Goal: Task Accomplishment & Management: Manage account settings

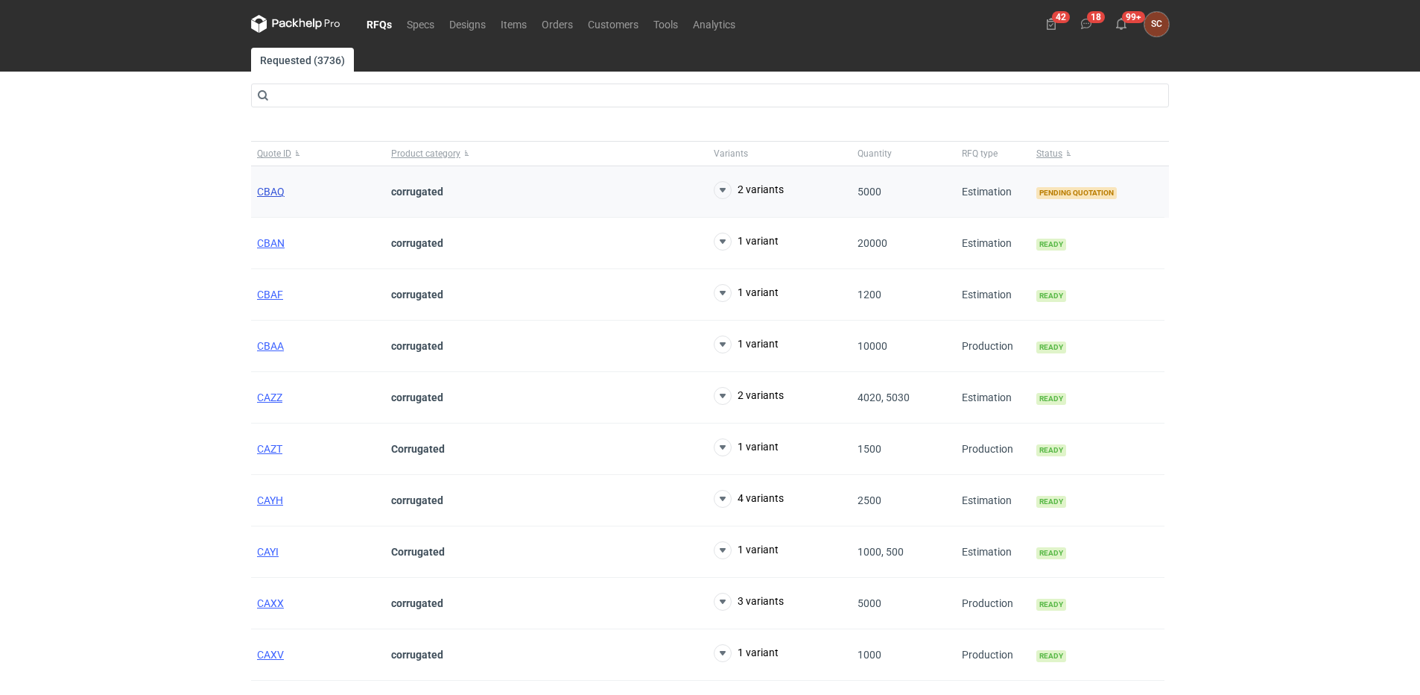
click at [264, 194] on span "CBAQ" at bounding box center [271, 192] width 28 height 12
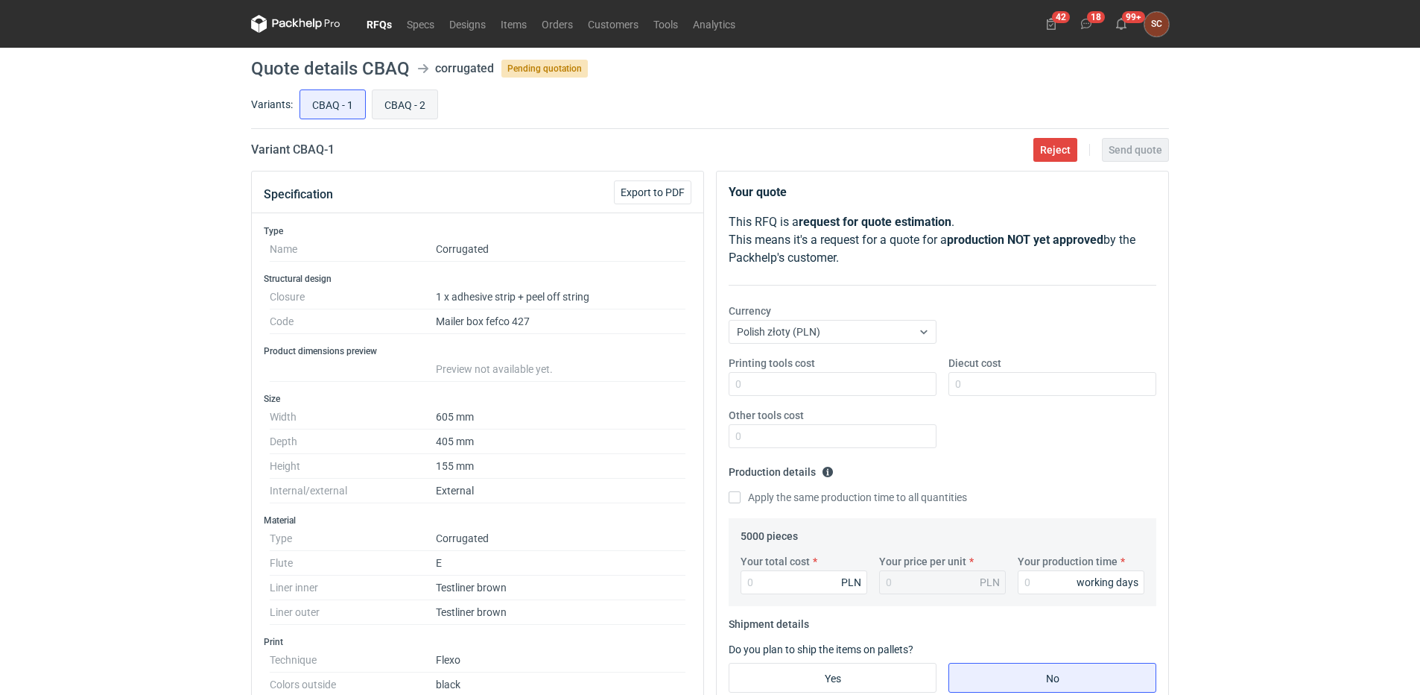
click at [395, 104] on input "CBAQ - 2" at bounding box center [405, 104] width 65 height 28
radio input "true"
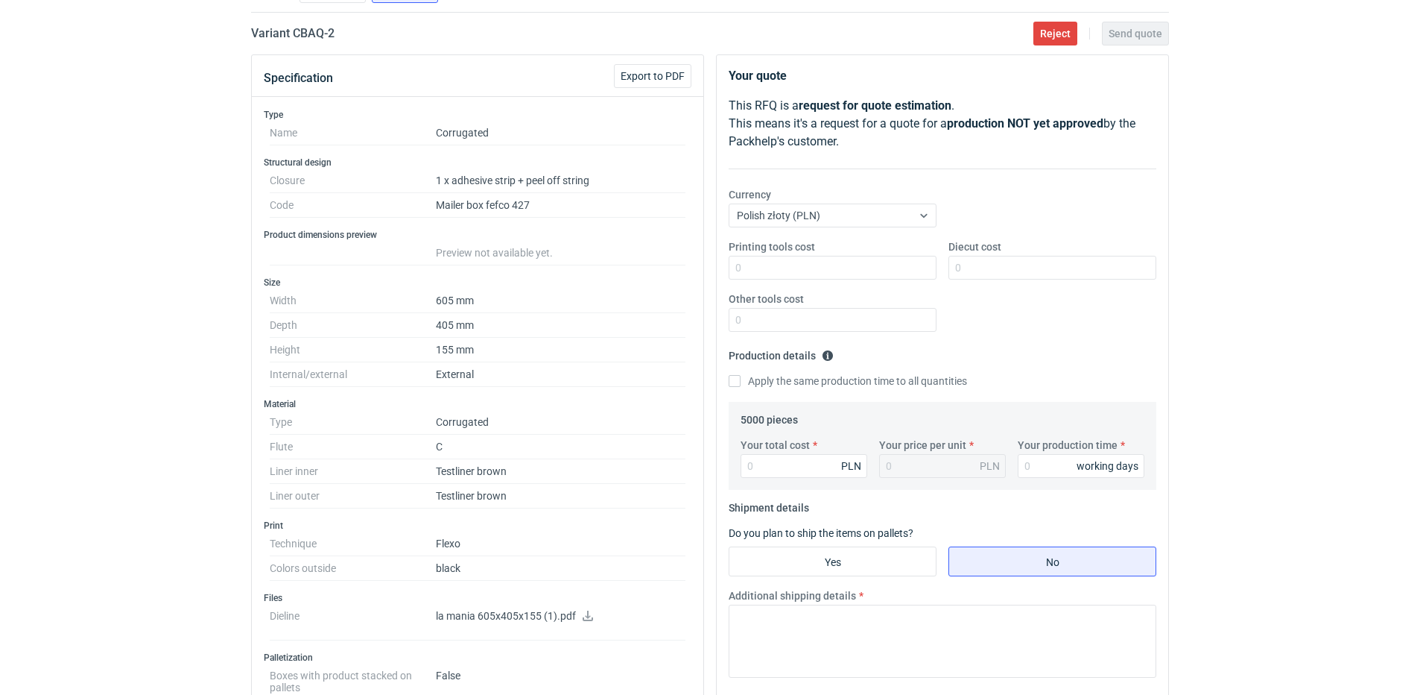
scroll to position [298, 0]
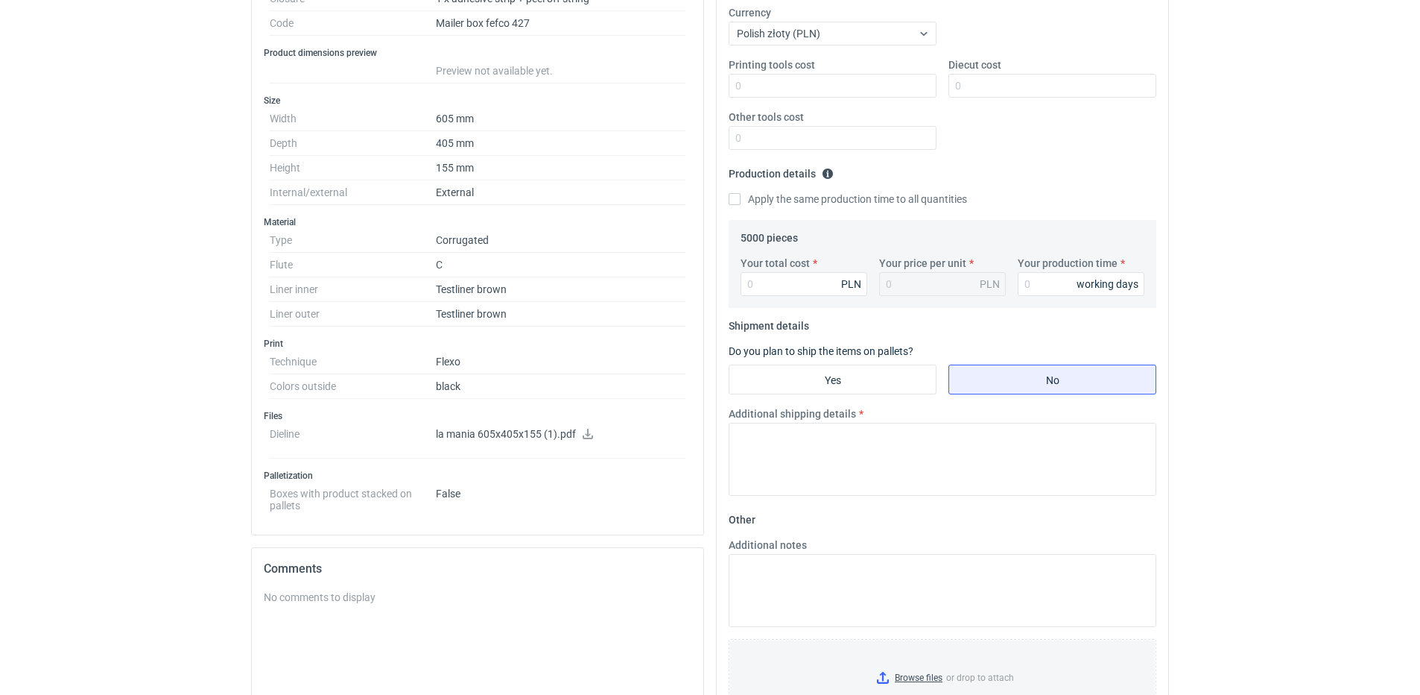
click at [589, 431] on icon at bounding box center [588, 434] width 12 height 10
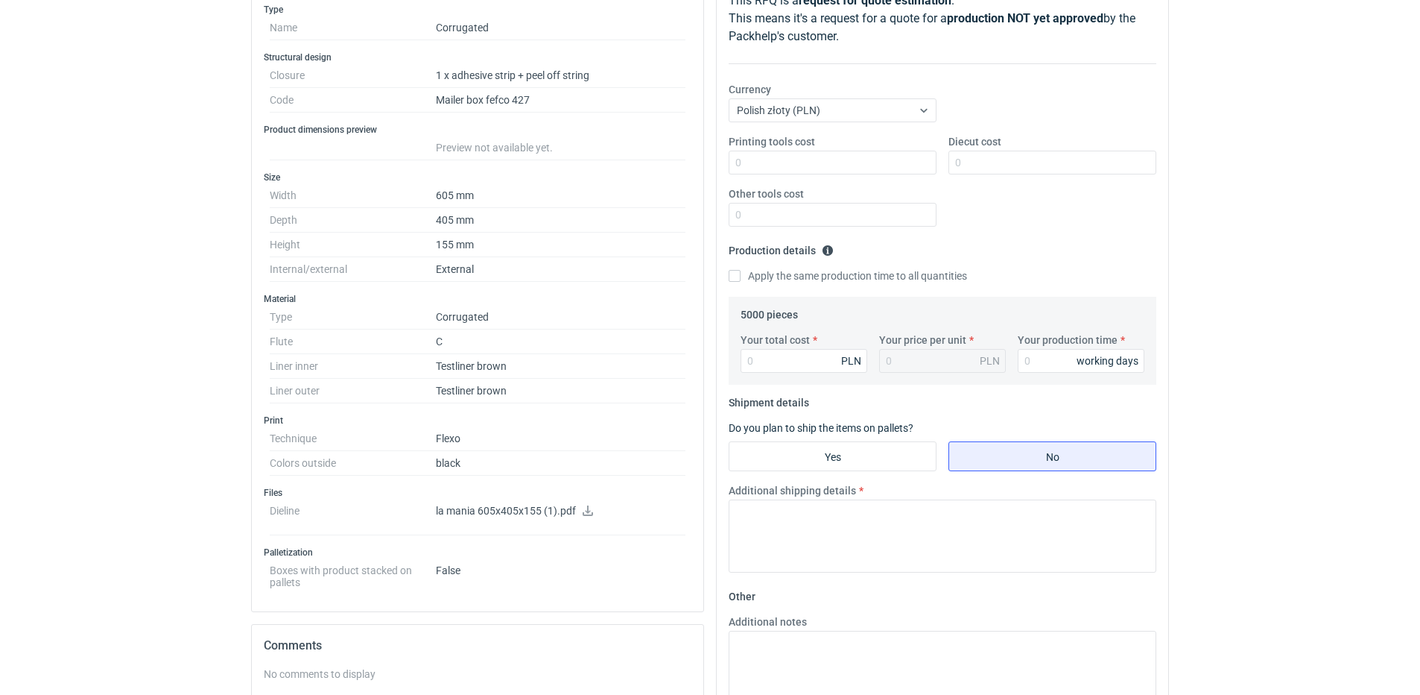
scroll to position [0, 0]
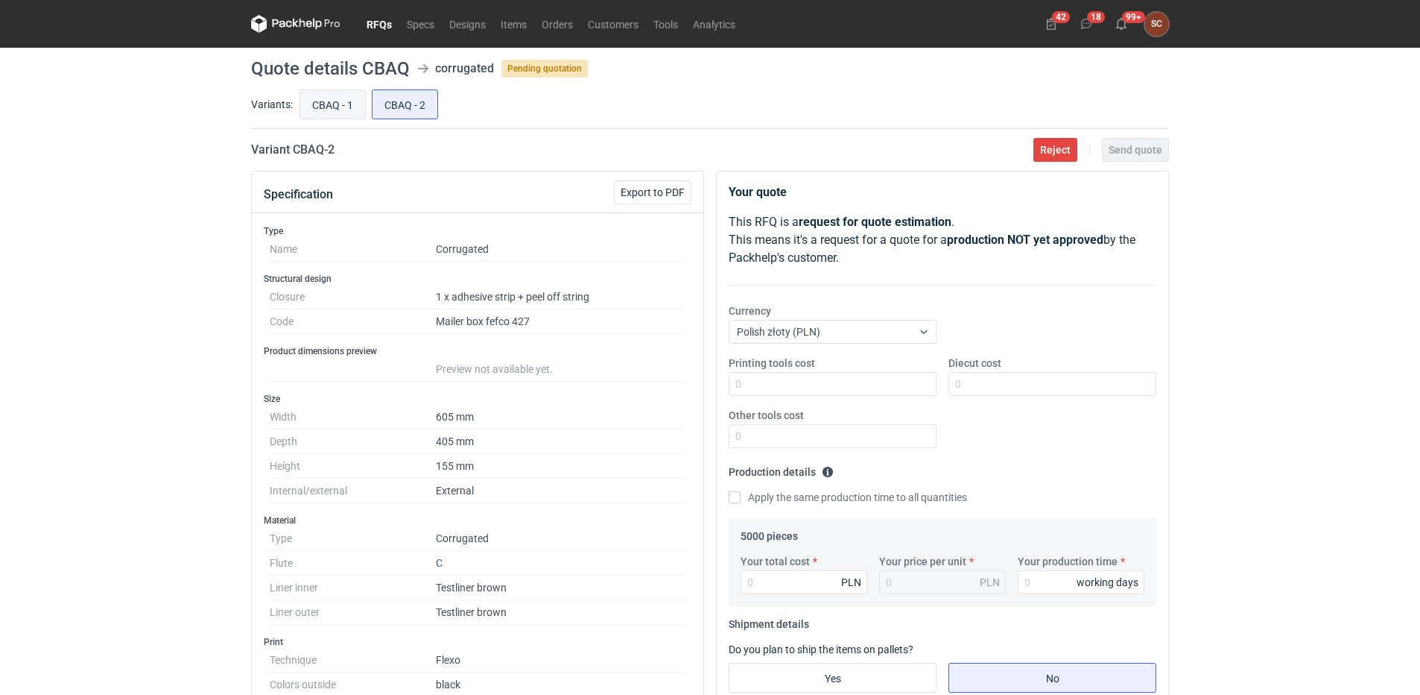
click at [318, 107] on input "CBAQ - 1" at bounding box center [332, 104] width 65 height 28
radio input "true"
click at [1059, 148] on span "Reject" at bounding box center [1055, 150] width 31 height 10
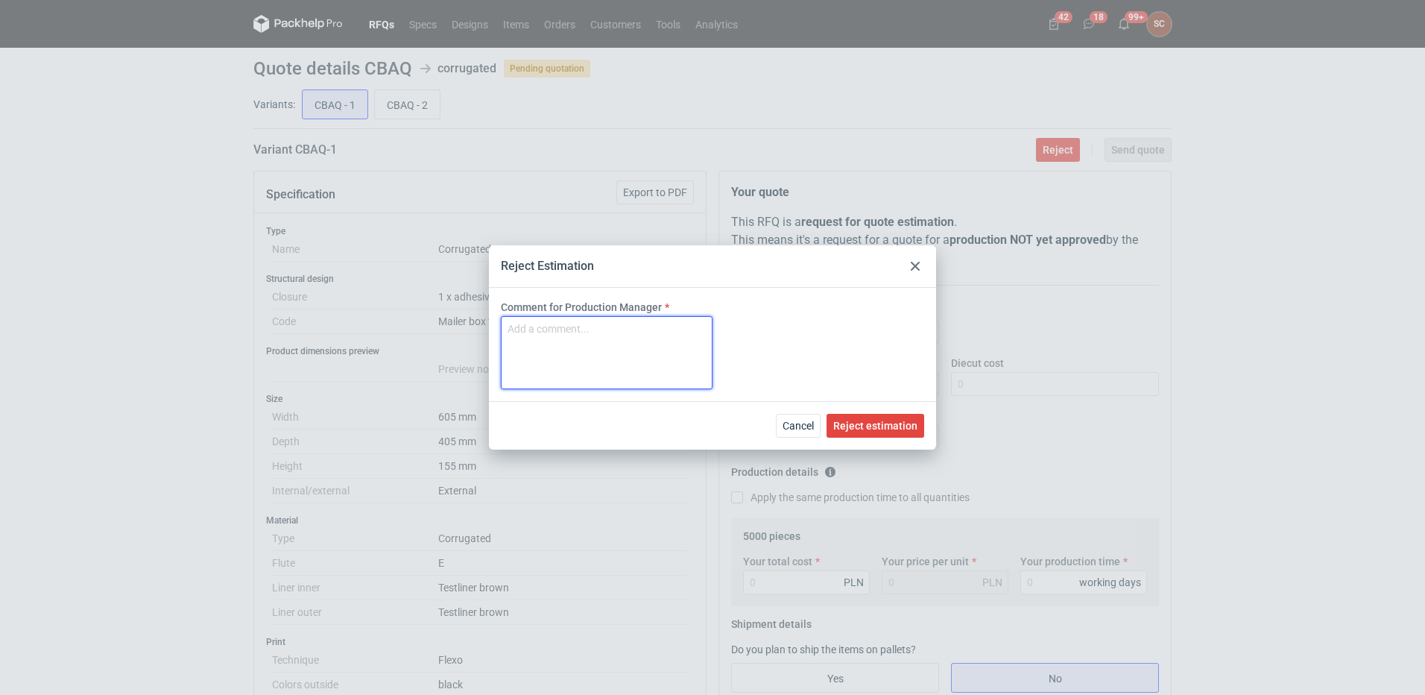
click at [599, 340] on textarea "Comment for Production Manager" at bounding box center [607, 352] width 212 height 73
click at [708, 352] on textarea "Opakowanie przekracza maszynę do klejenia tasiemek, przy tak dużym opakowaniu k…" at bounding box center [607, 352] width 212 height 73
click at [703, 358] on textarea "Opakowanie przekracza maszynę do klejenia tasiemek, przy tak dużym opakowaniu k…" at bounding box center [607, 352] width 212 height 73
click at [652, 376] on textarea "Opakowanie przekracza maszynę do klejenia tasiemek, przy tak dużym opakowaniu k…" at bounding box center [607, 352] width 212 height 73
drag, startPoint x: 625, startPoint y: 371, endPoint x: 508, endPoint y: 326, distance: 125.3
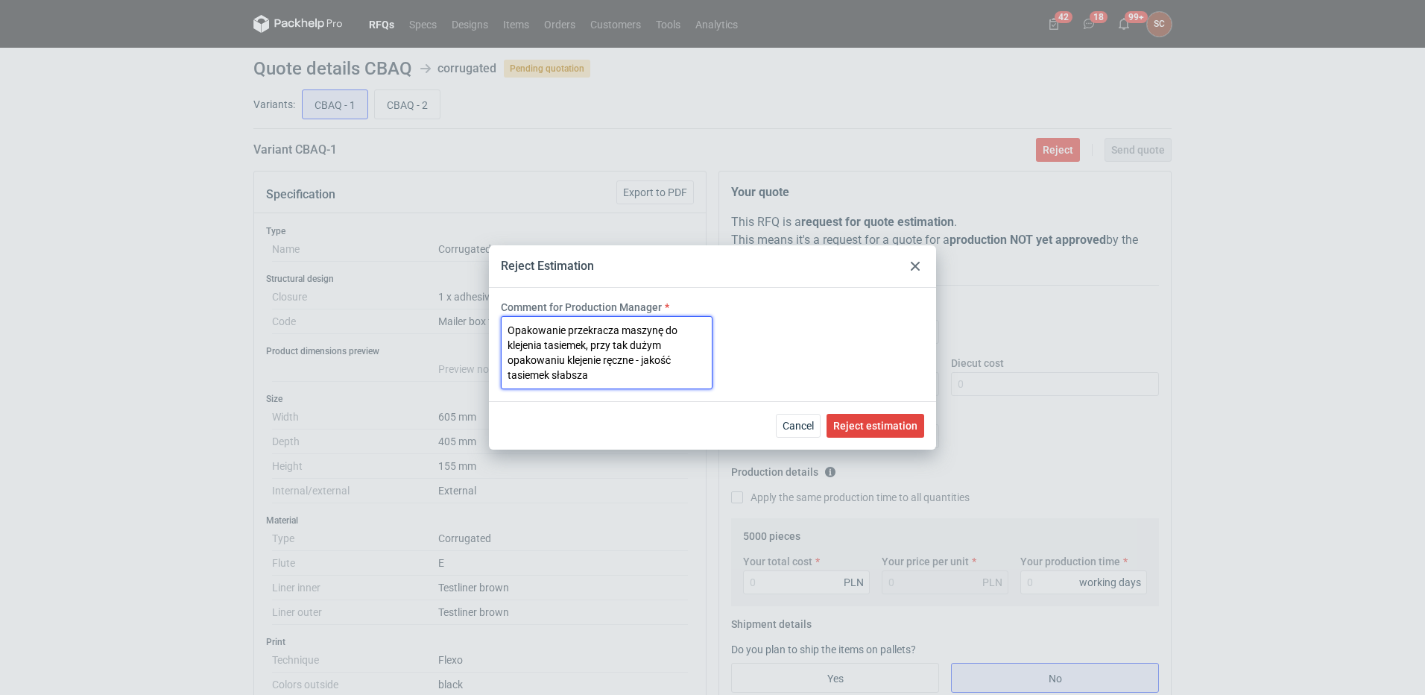
click at [508, 326] on textarea "Opakowanie przekracza maszynę do klejenia tasiemek, przy tak dużym opakowaniu k…" at bounding box center [607, 352] width 212 height 73
type textarea "Opakowanie przekracza maszynę do klejenia tasiemek, przy tak dużym opakowaniu k…"
click at [867, 420] on span "Reject estimation" at bounding box center [875, 425] width 84 height 10
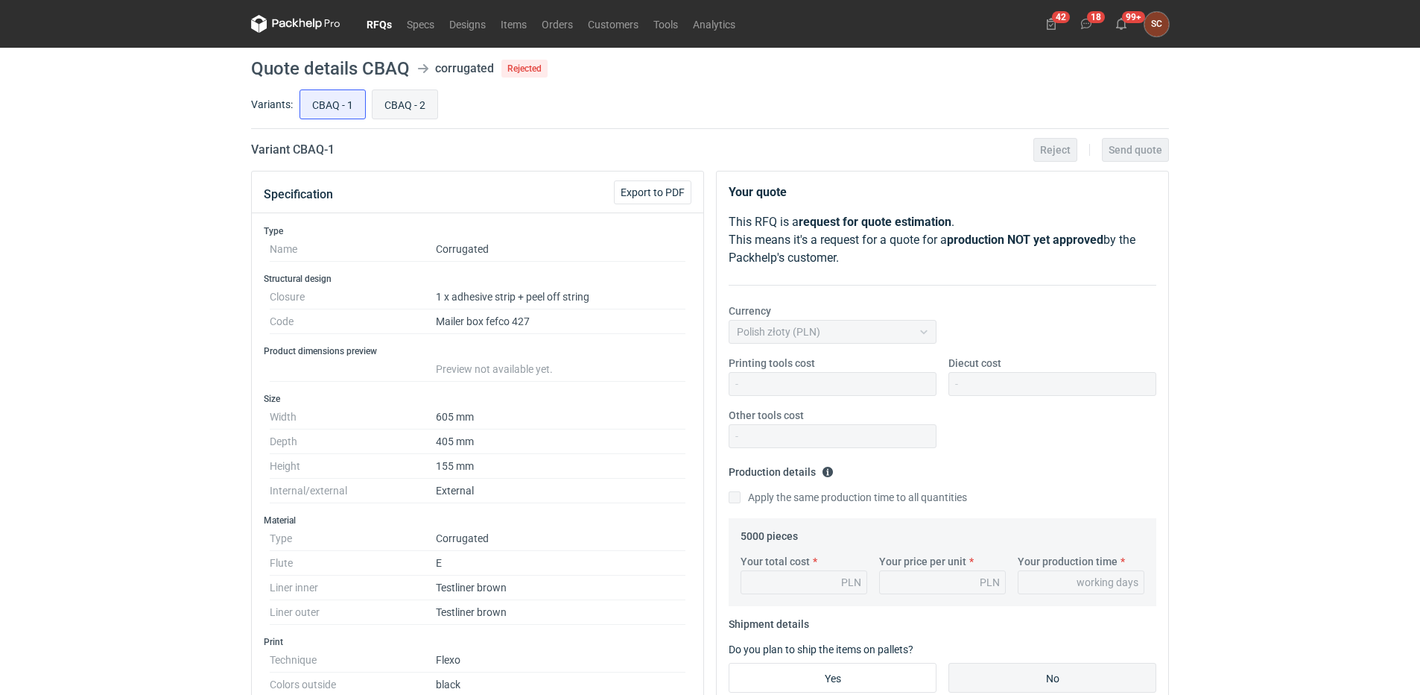
click at [417, 110] on input "CBAQ - 2" at bounding box center [405, 104] width 65 height 28
radio input "true"
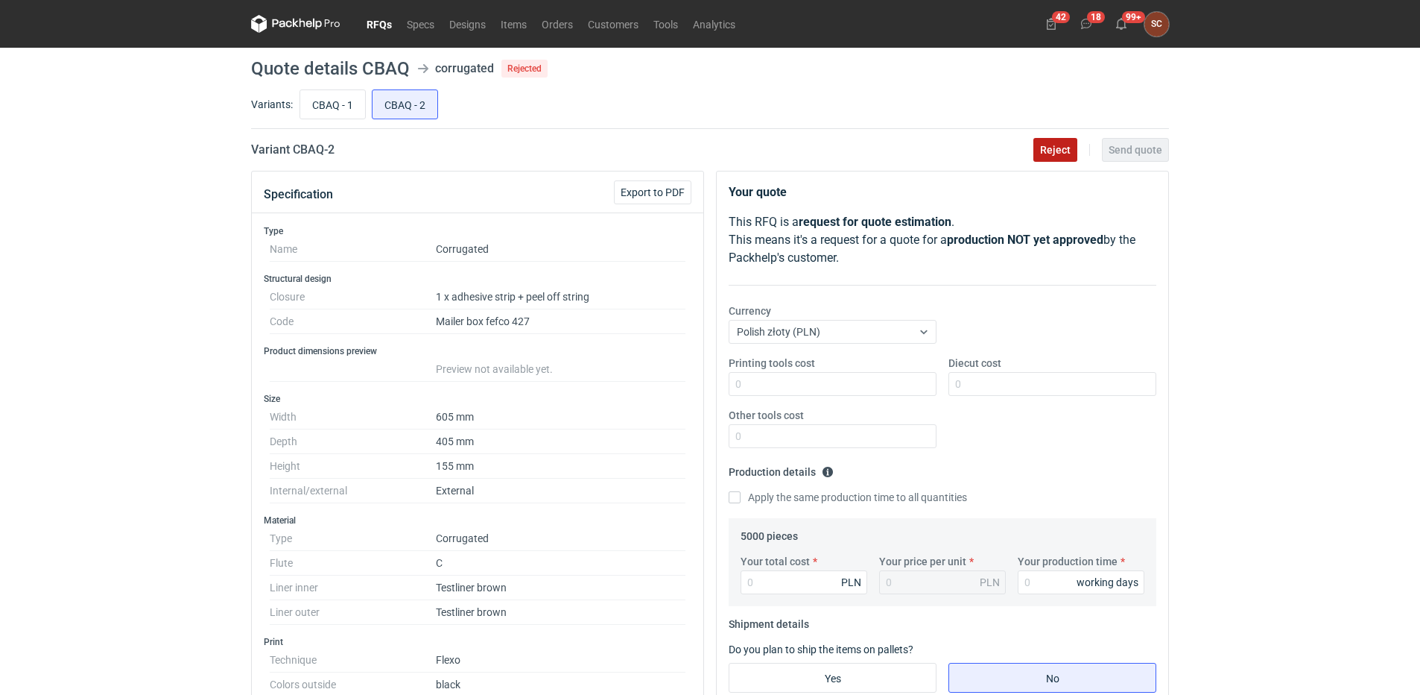
click at [1051, 148] on span "Reject" at bounding box center [1055, 150] width 31 height 10
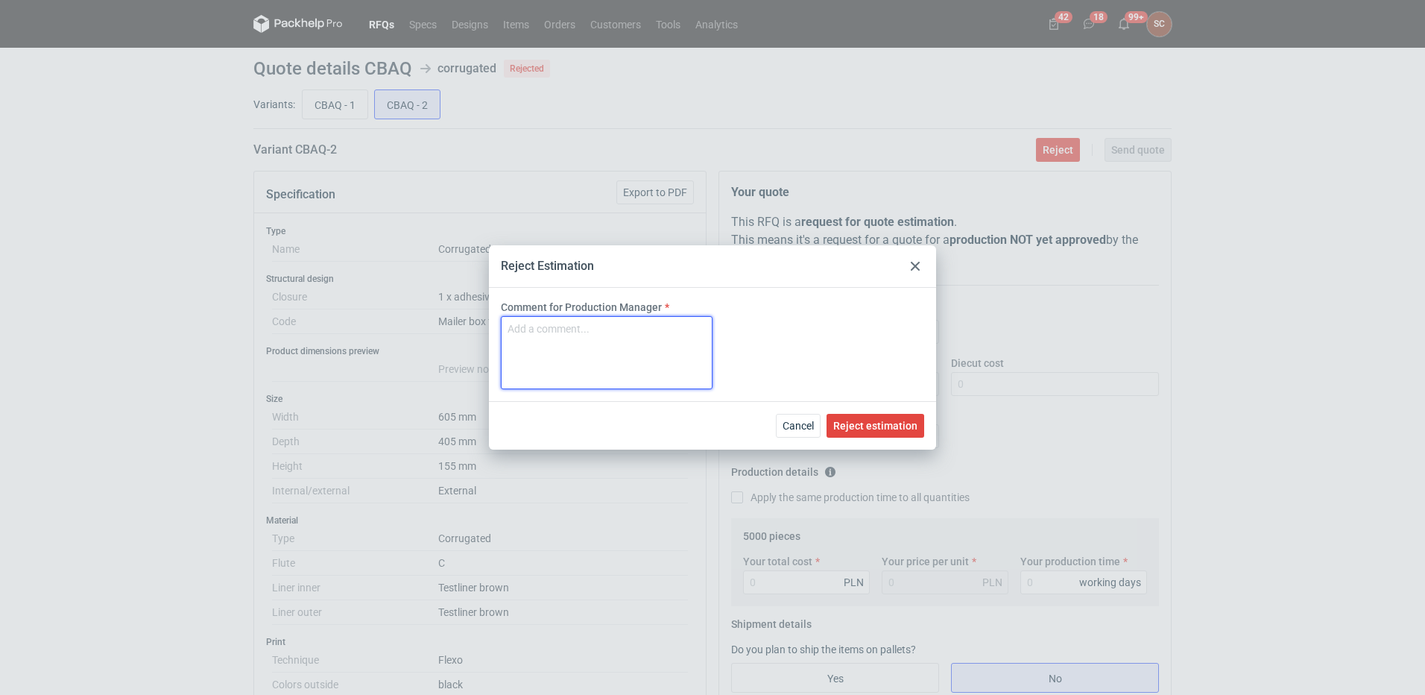
click at [615, 342] on textarea "Comment for Production Manager" at bounding box center [607, 352] width 212 height 73
paste textarea "Opakowanie przekracza maszynę do klejenia tasiemek, przy tak dużym opakowaniu k…"
type textarea "Opakowanie przekracza maszynę do klejenia tasiemek, przy tak dużym opakowaniu k…"
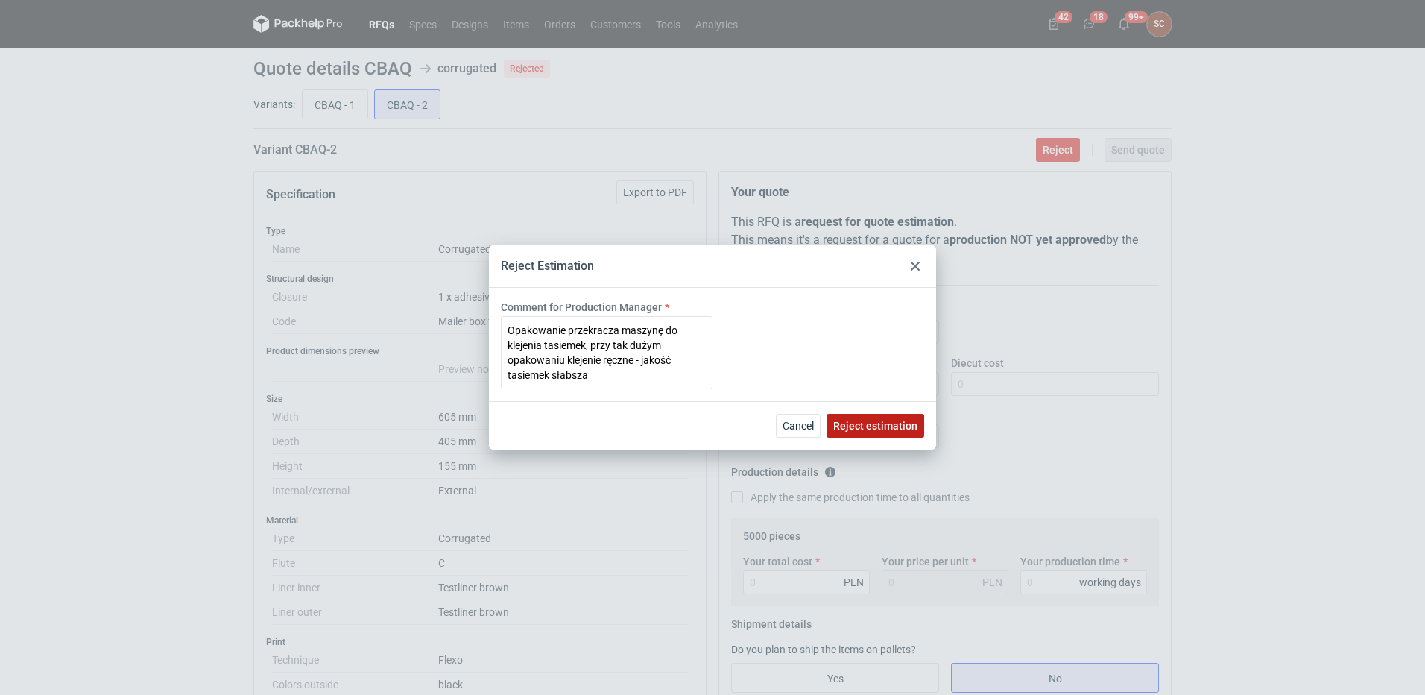
click at [863, 422] on span "Reject estimation" at bounding box center [875, 425] width 84 height 10
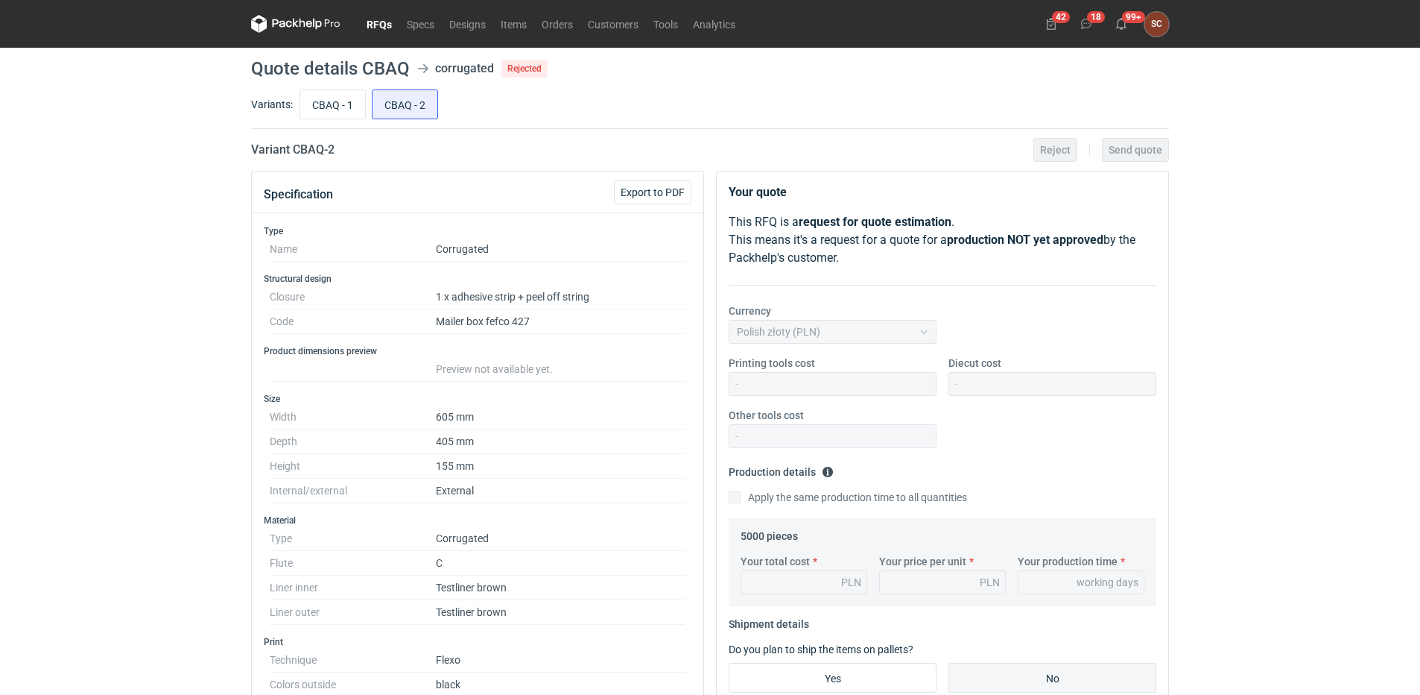
drag, startPoint x: 379, startPoint y: 24, endPoint x: 391, endPoint y: 27, distance: 12.3
click at [380, 23] on link "RFQs" at bounding box center [379, 24] width 40 height 18
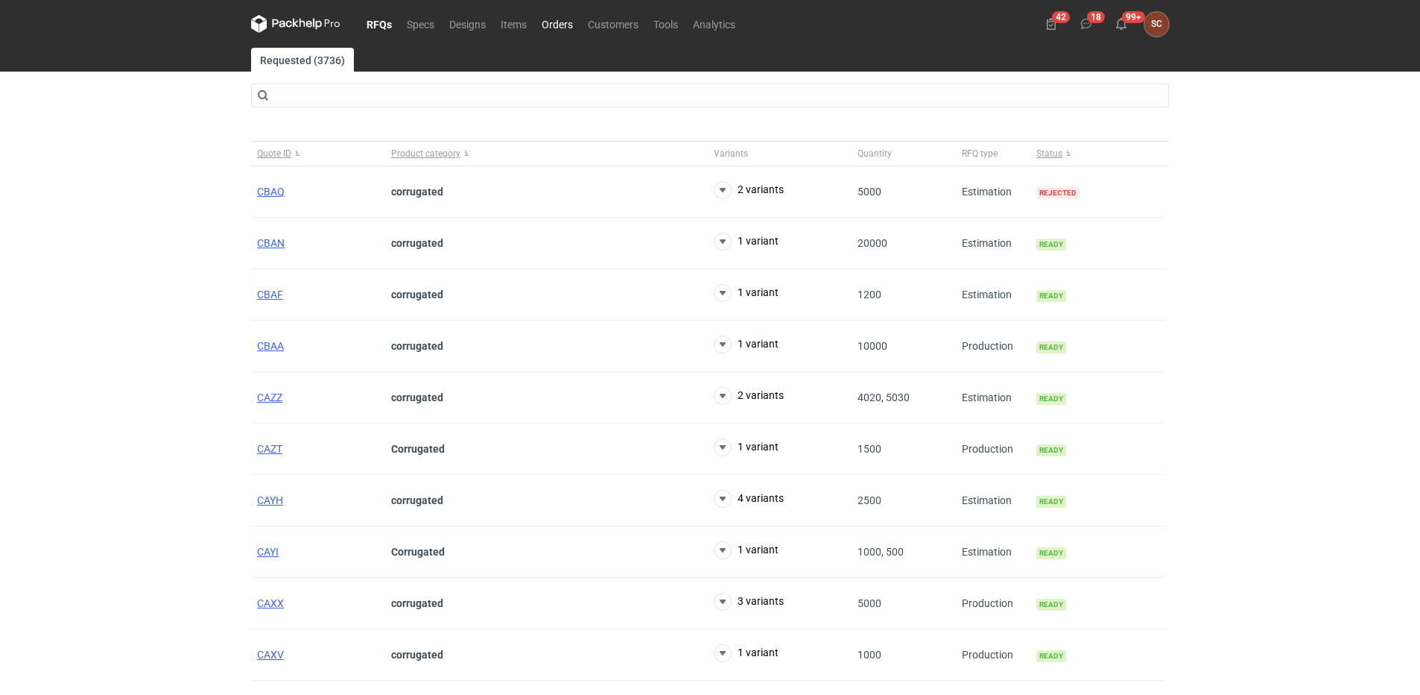
click at [571, 26] on link "Orders" at bounding box center [557, 24] width 46 height 18
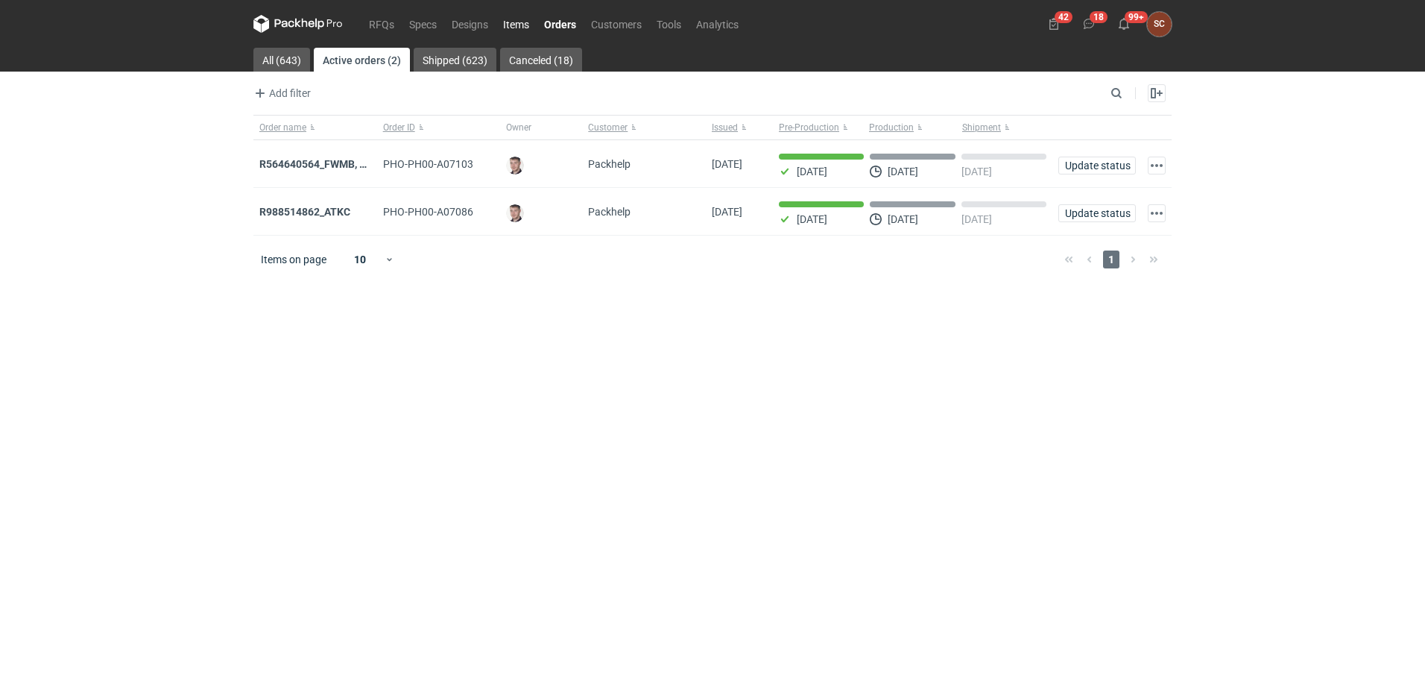
click at [522, 23] on link "Items" at bounding box center [516, 24] width 41 height 18
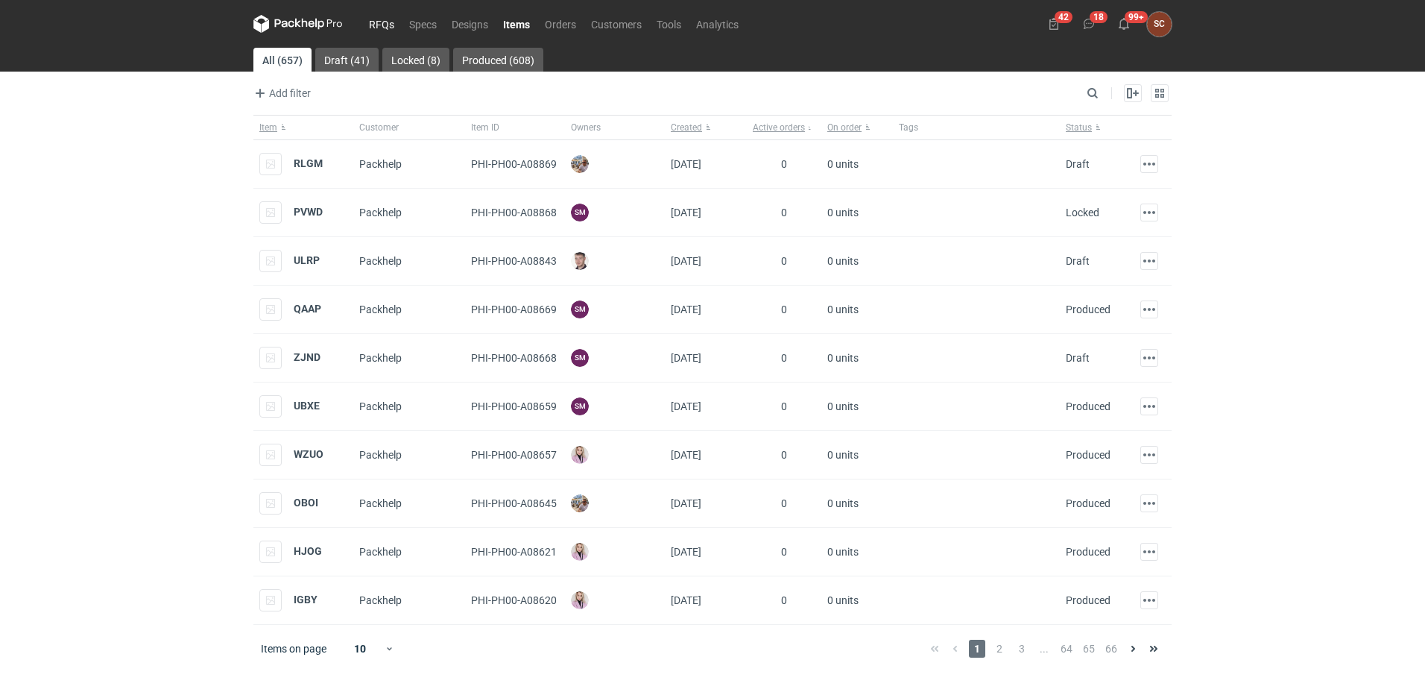
click at [378, 21] on link "RFQs" at bounding box center [381, 24] width 40 height 18
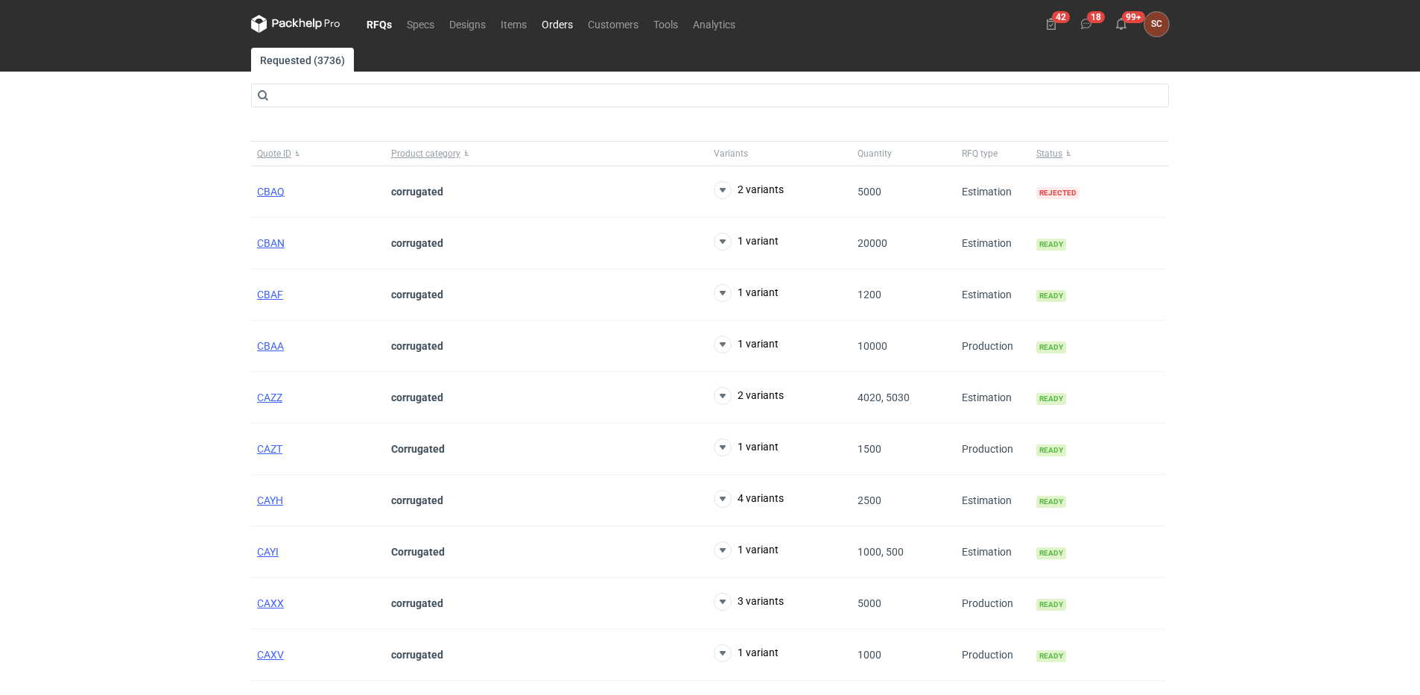
click at [542, 22] on link "Orders" at bounding box center [557, 24] width 46 height 18
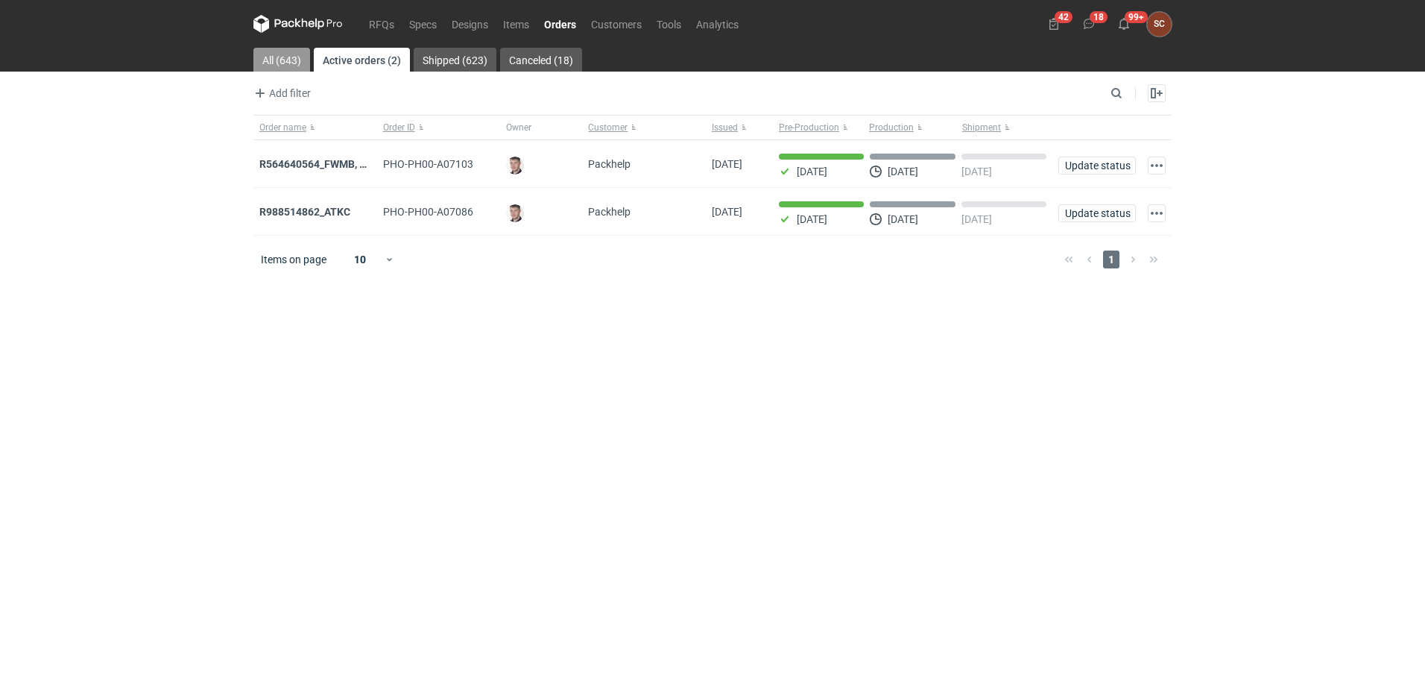
click at [274, 51] on link "All (643)" at bounding box center [281, 60] width 57 height 24
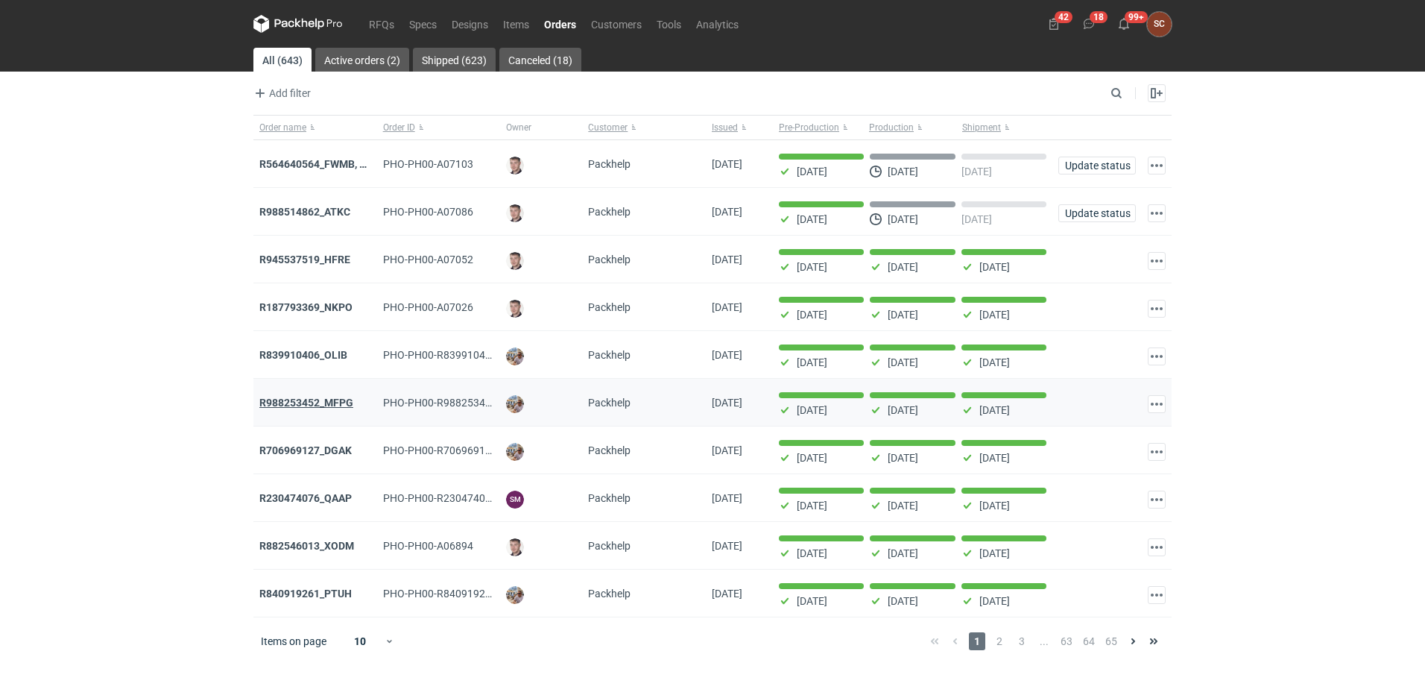
click at [320, 404] on strong "R988253452_MFPG" at bounding box center [306, 402] width 94 height 12
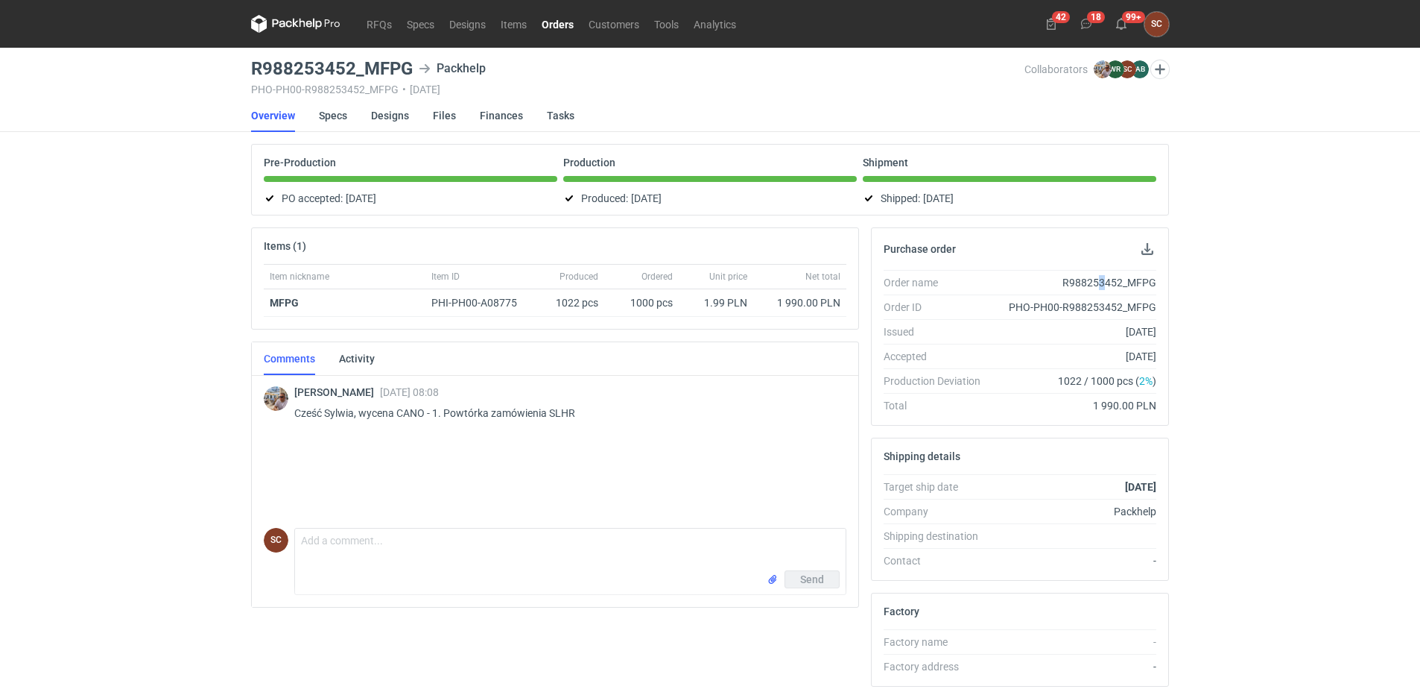
click at [1101, 279] on div "R988253452_MFPG" at bounding box center [1075, 282] width 164 height 15
click at [1101, 280] on div "R988253452_MFPG" at bounding box center [1075, 282] width 164 height 15
copy div "R988253452_MFPG"
